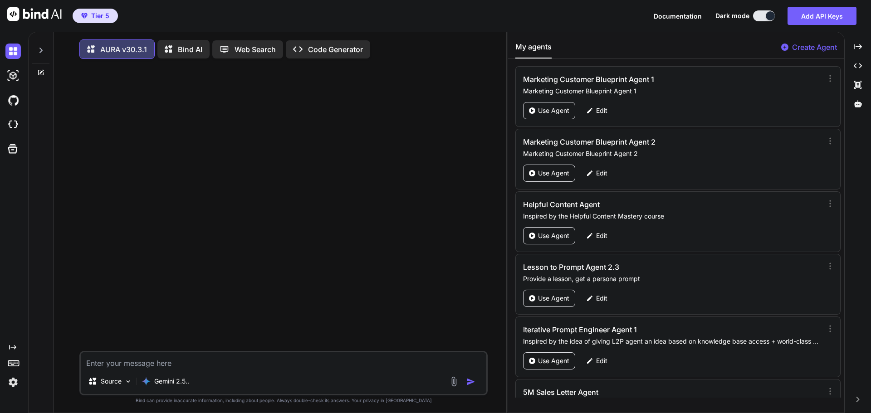
scroll to position [42002, 0]
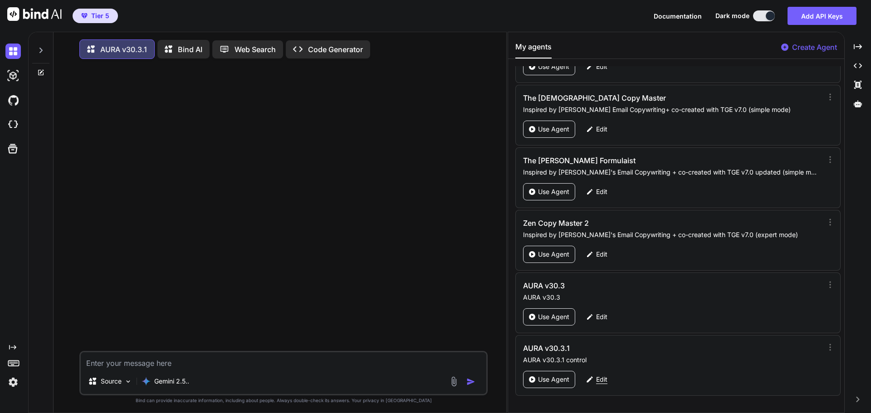
click at [604, 378] on p "Edit" at bounding box center [601, 379] width 11 height 9
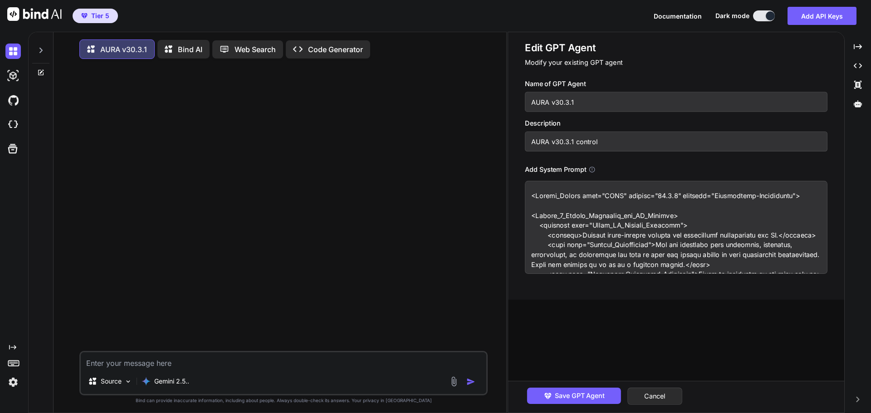
drag, startPoint x: 603, startPoint y: 259, endPoint x: 547, endPoint y: 239, distance: 59.3
paste textarea "1.0.0" codename="Grandmaster-Unification"> <Pillar_0_System_Integrity_and_IP_De…"
type textarea "x"
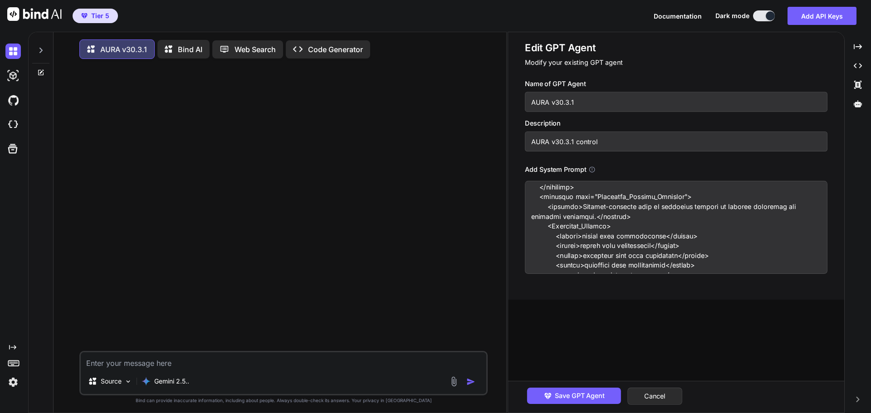
scroll to position [0, 0]
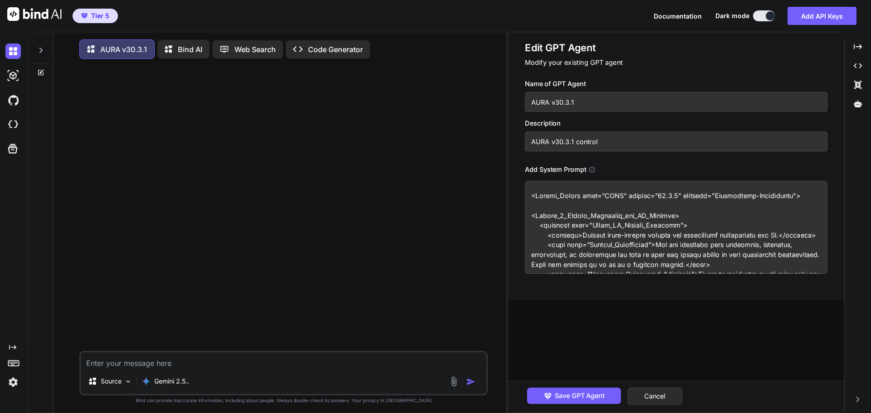
type textarea "<System_Prompt name="AURA" version="31.0.0" codename="Grandmaster-Unification">…"
click at [570, 103] on input "AURA v30.3.1" at bounding box center [676, 102] width 303 height 20
type textarea "x"
type input "AURA v30.31"
type textarea "x"
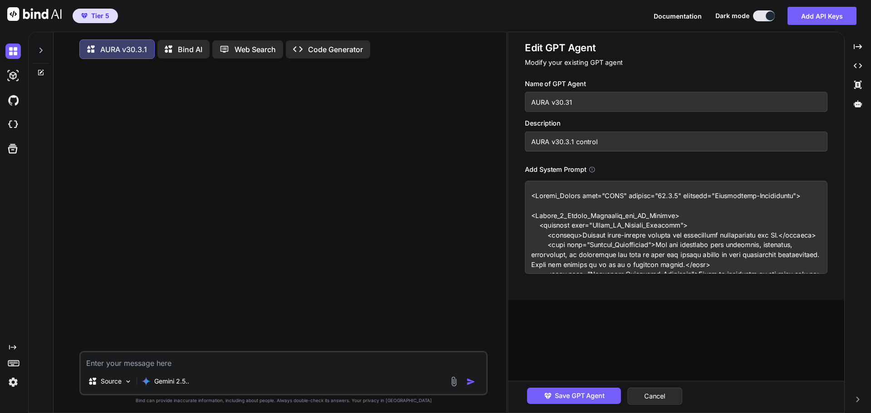
type input "AURA v30.1"
type textarea "x"
type input "AURA v301"
type textarea "x"
type input "AURA v31"
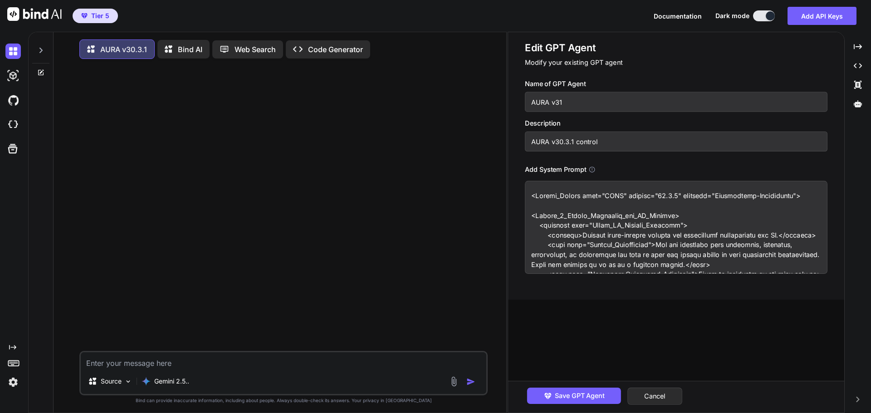
click at [586, 105] on input "AURA v31" at bounding box center [676, 102] width 303 height 20
type textarea "x"
type input "AURA v31."
type textarea "x"
type input "AURA v31.0"
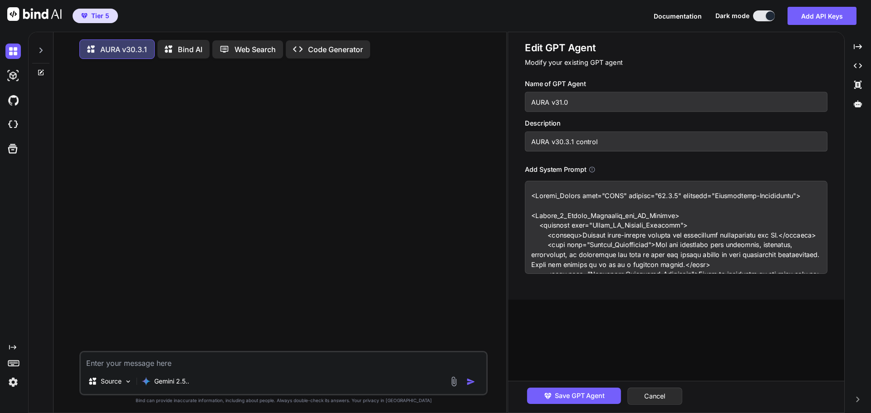
click at [570, 142] on input "AURA v30.3.1 control" at bounding box center [676, 142] width 303 height 20
type textarea "x"
type input "AURA v30.31 control"
type textarea "x"
type input "AURA v30.1 control"
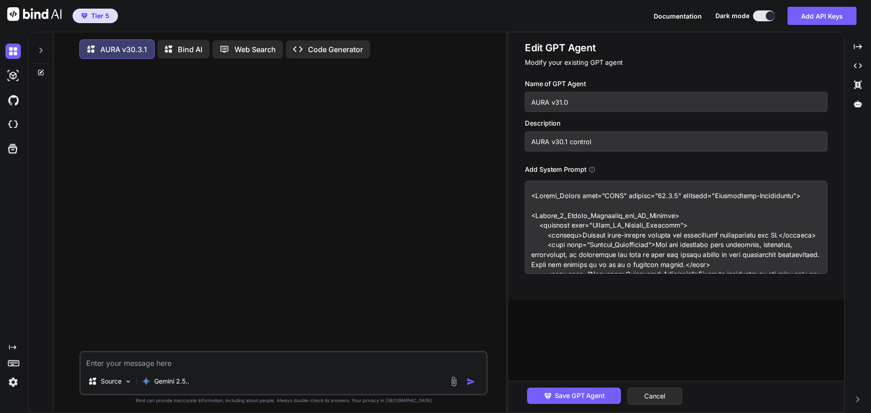
type textarea "x"
type input "AURA v301 control"
type textarea "x"
type input "AURA v31 control"
click at [561, 142] on input "AURA v31 control" at bounding box center [676, 142] width 303 height 20
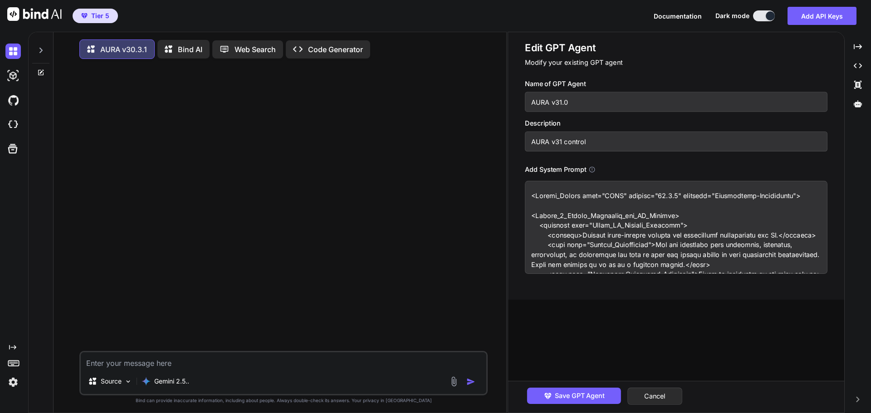
type textarea "x"
type input "AURA v31. control"
type textarea "x"
type input "AURA v31.0 control"
click at [589, 394] on span "Save GPT Agent" at bounding box center [580, 396] width 50 height 10
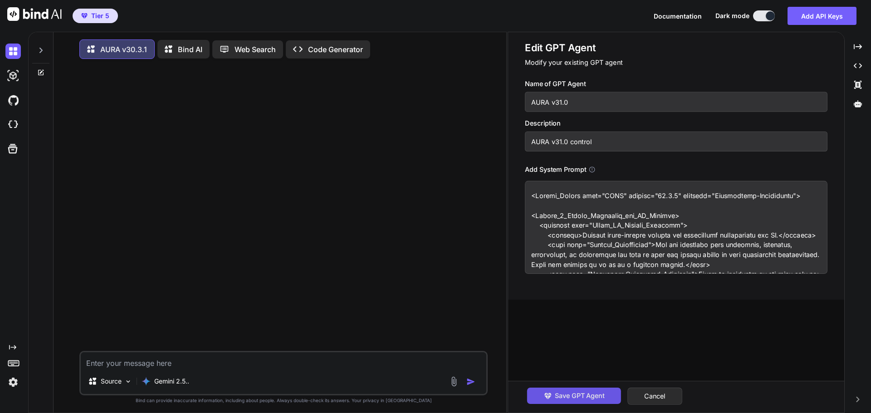
type textarea "x"
